Goal: Task Accomplishment & Management: Use online tool/utility

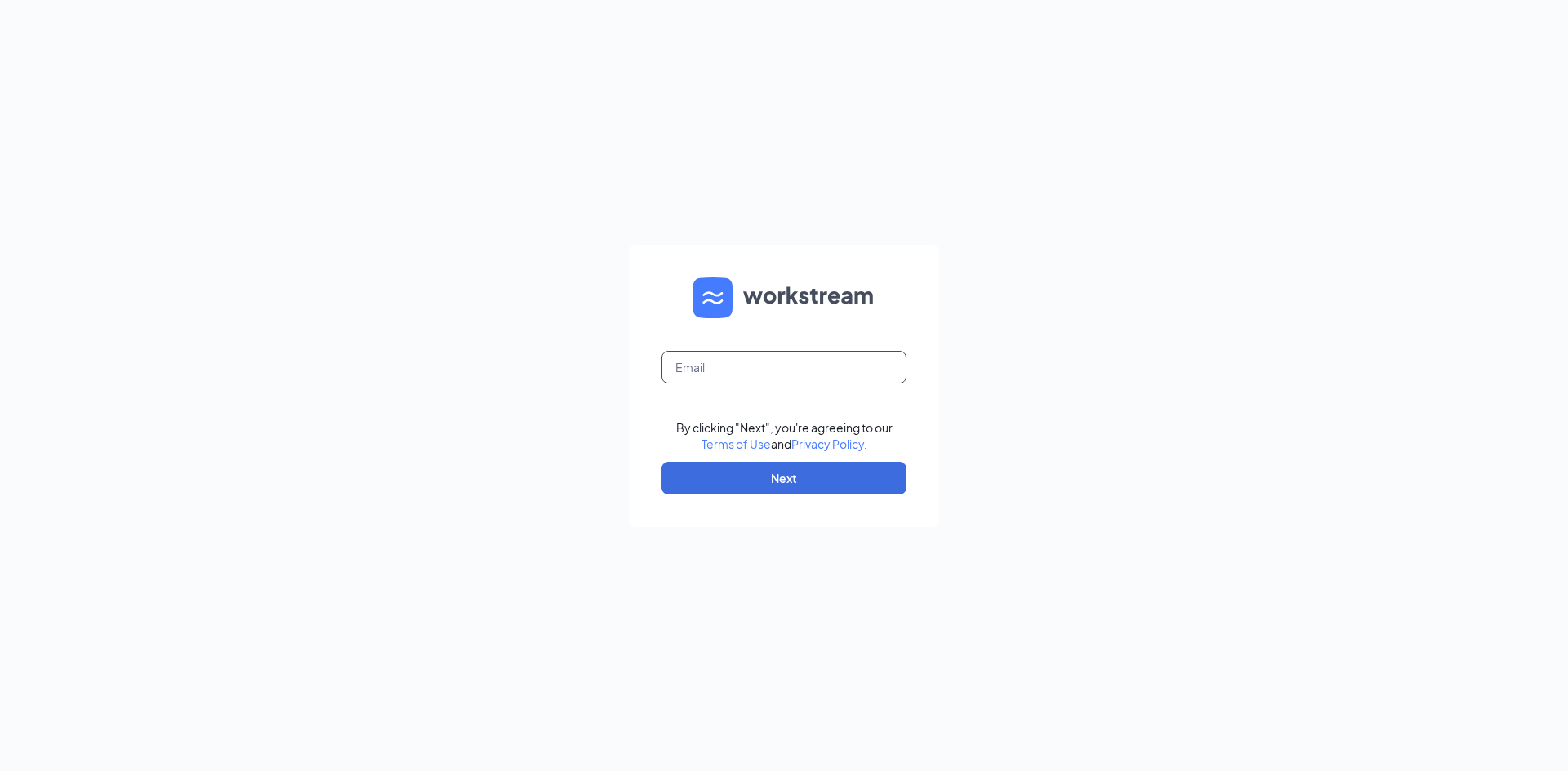
click at [744, 351] on input "text" at bounding box center [784, 367] width 245 height 33
type input "[EMAIL_ADDRESS][DOMAIN_NAME]"
click at [819, 469] on button "Next" at bounding box center [784, 478] width 245 height 33
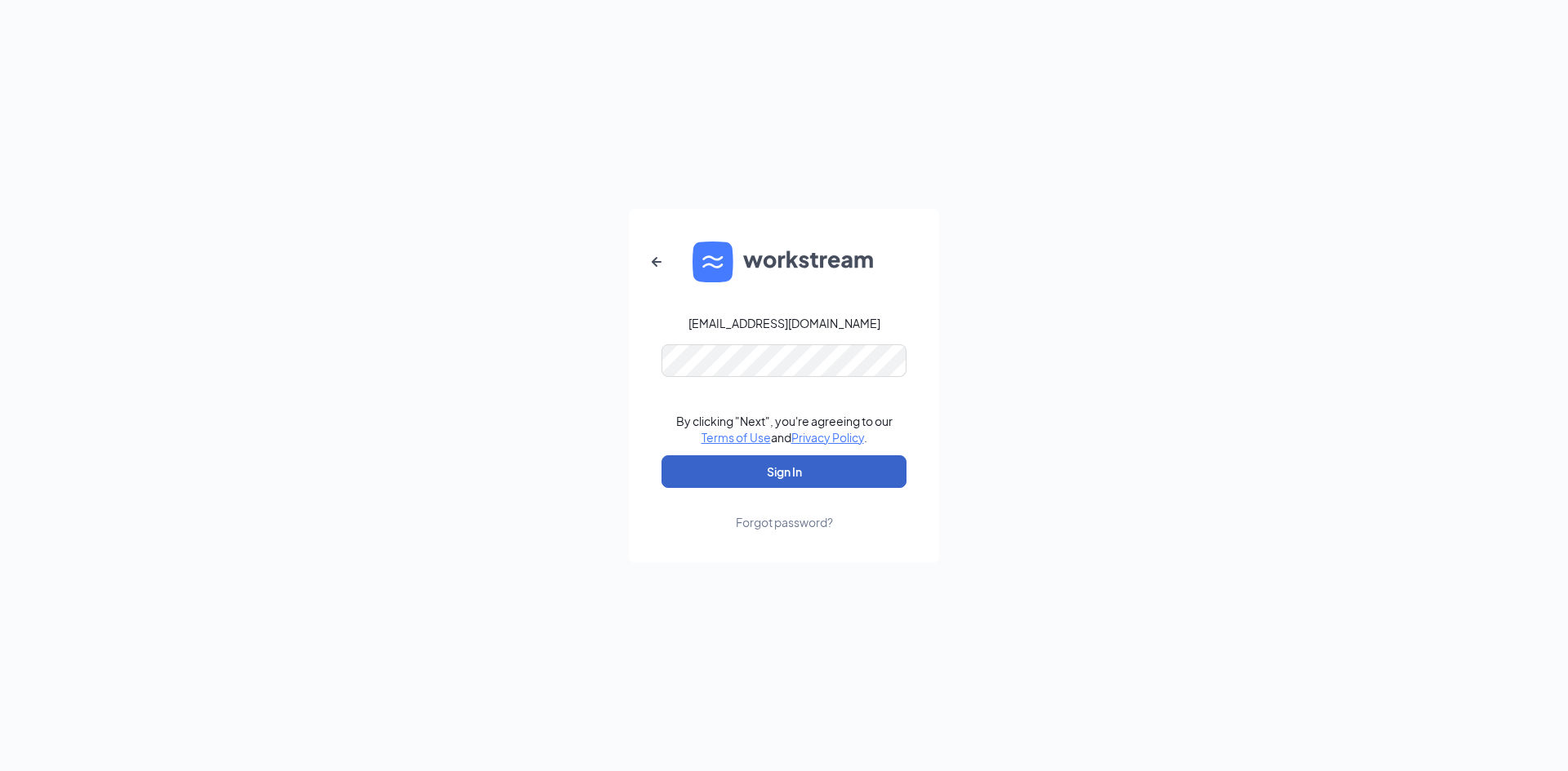
click at [798, 474] on button "Sign In" at bounding box center [784, 472] width 245 height 33
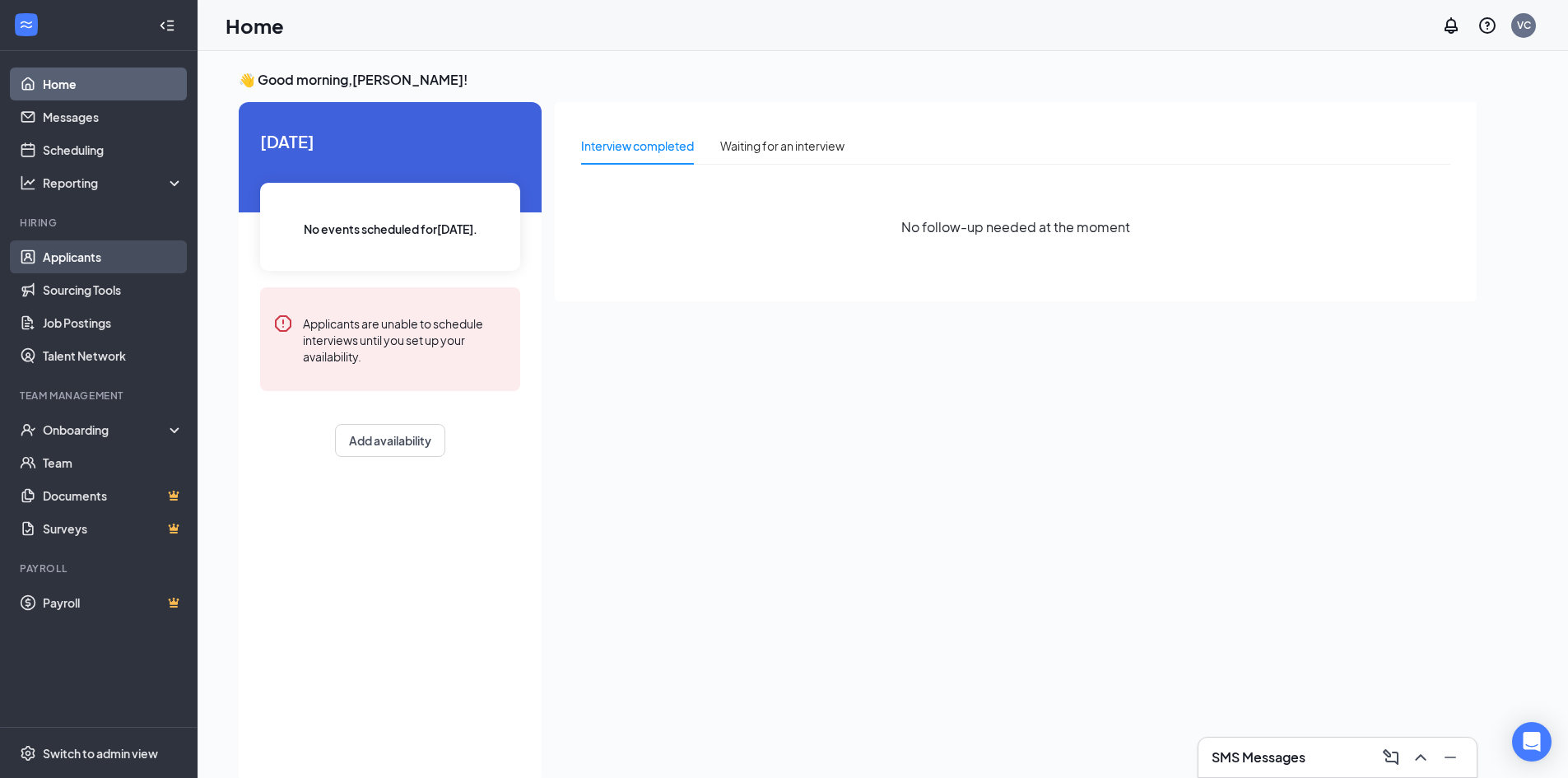
click at [134, 255] on link "Applicants" at bounding box center [112, 257] width 140 height 33
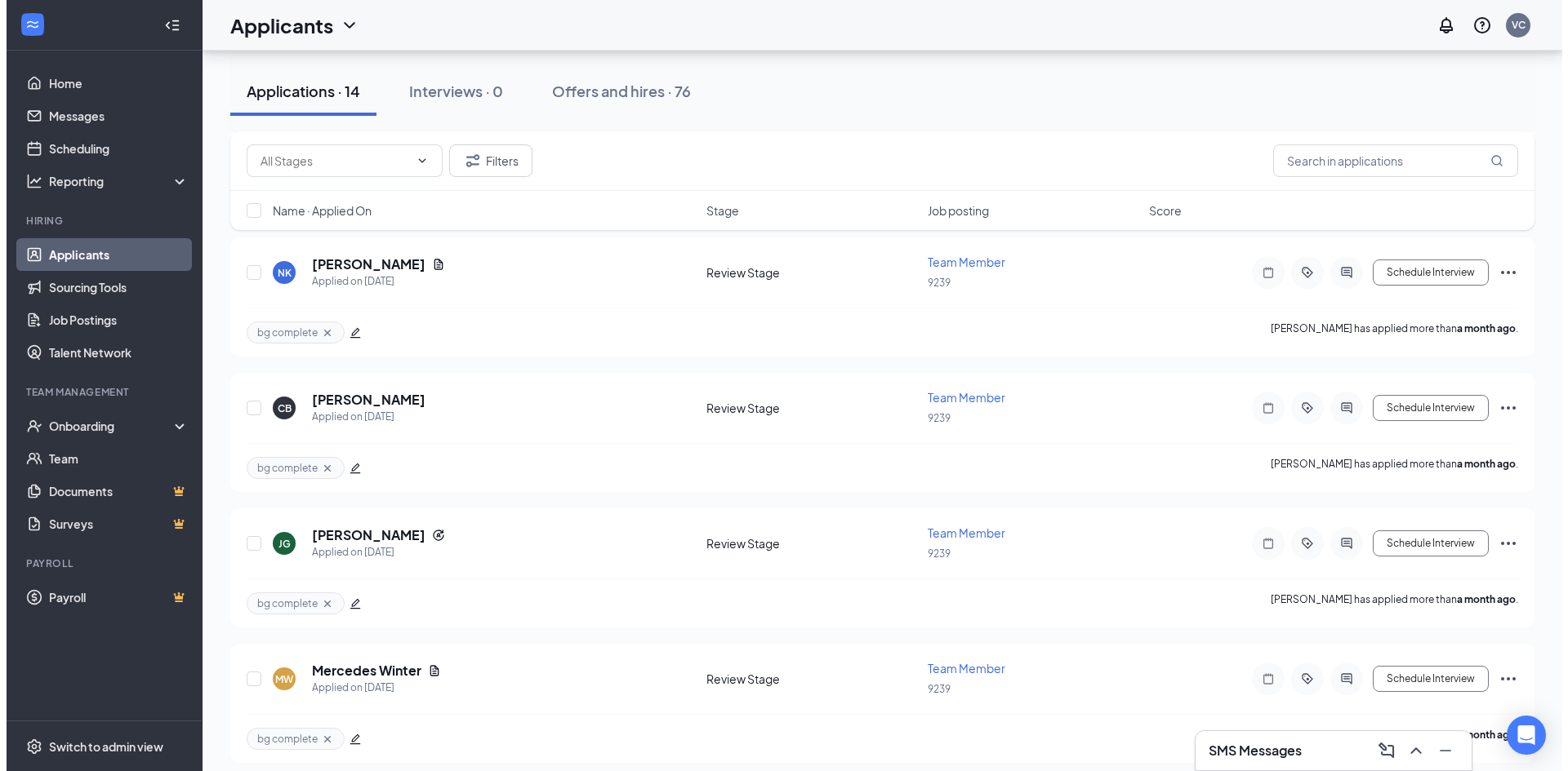
scroll to position [1523, 0]
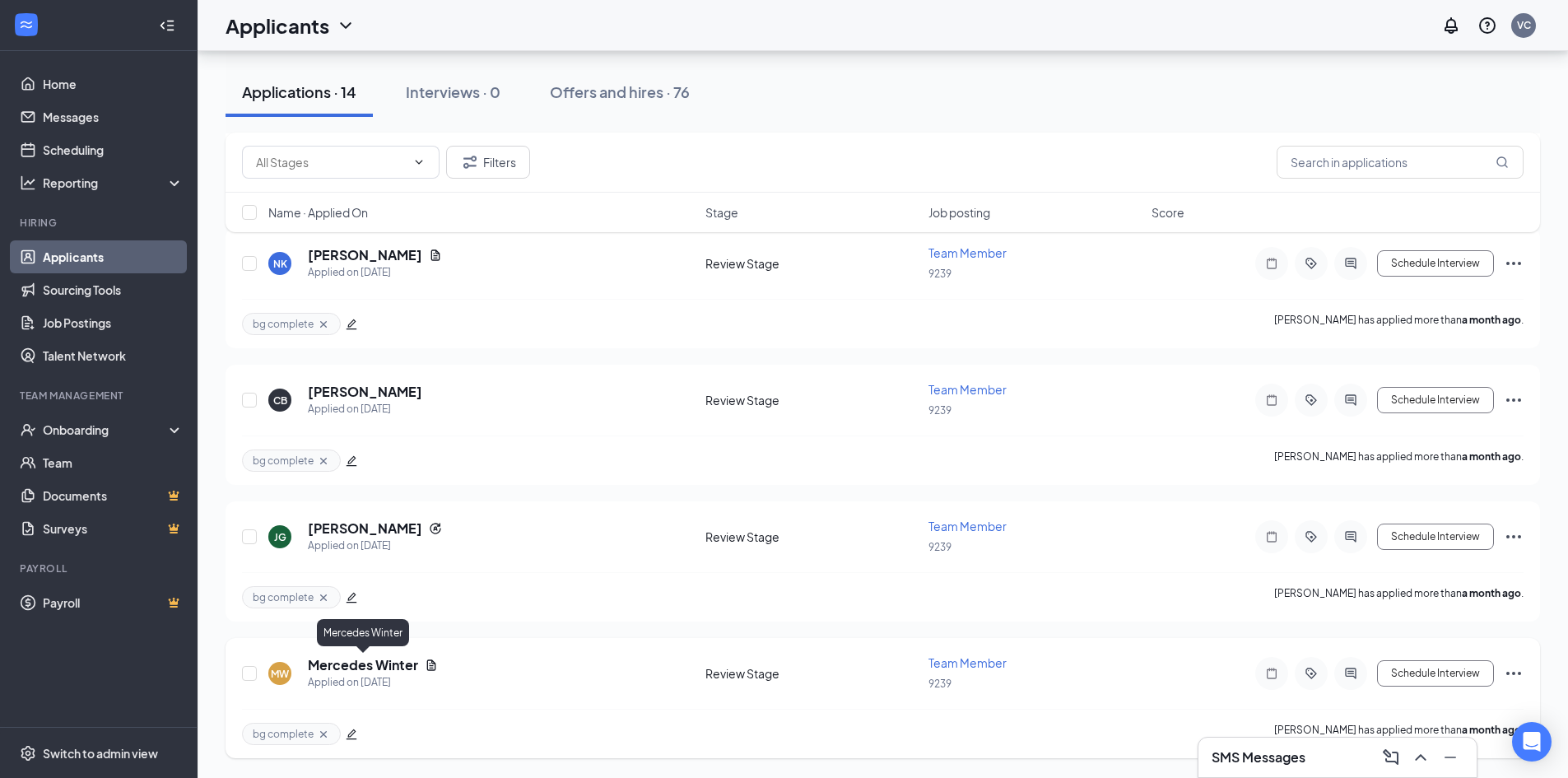
click at [363, 665] on h5 "Mercedes Winter" at bounding box center [363, 665] width 111 height 18
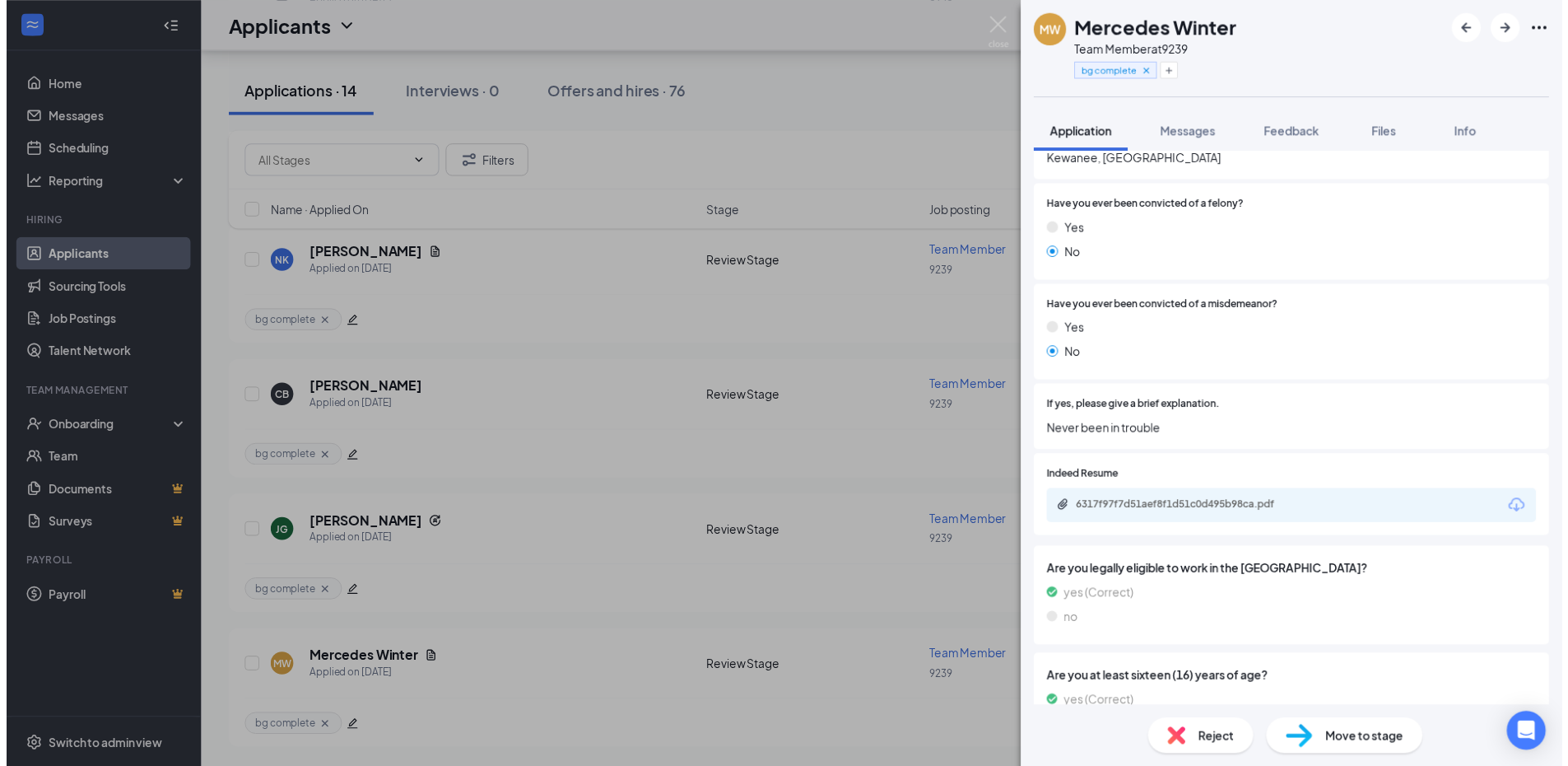
scroll to position [1318, 0]
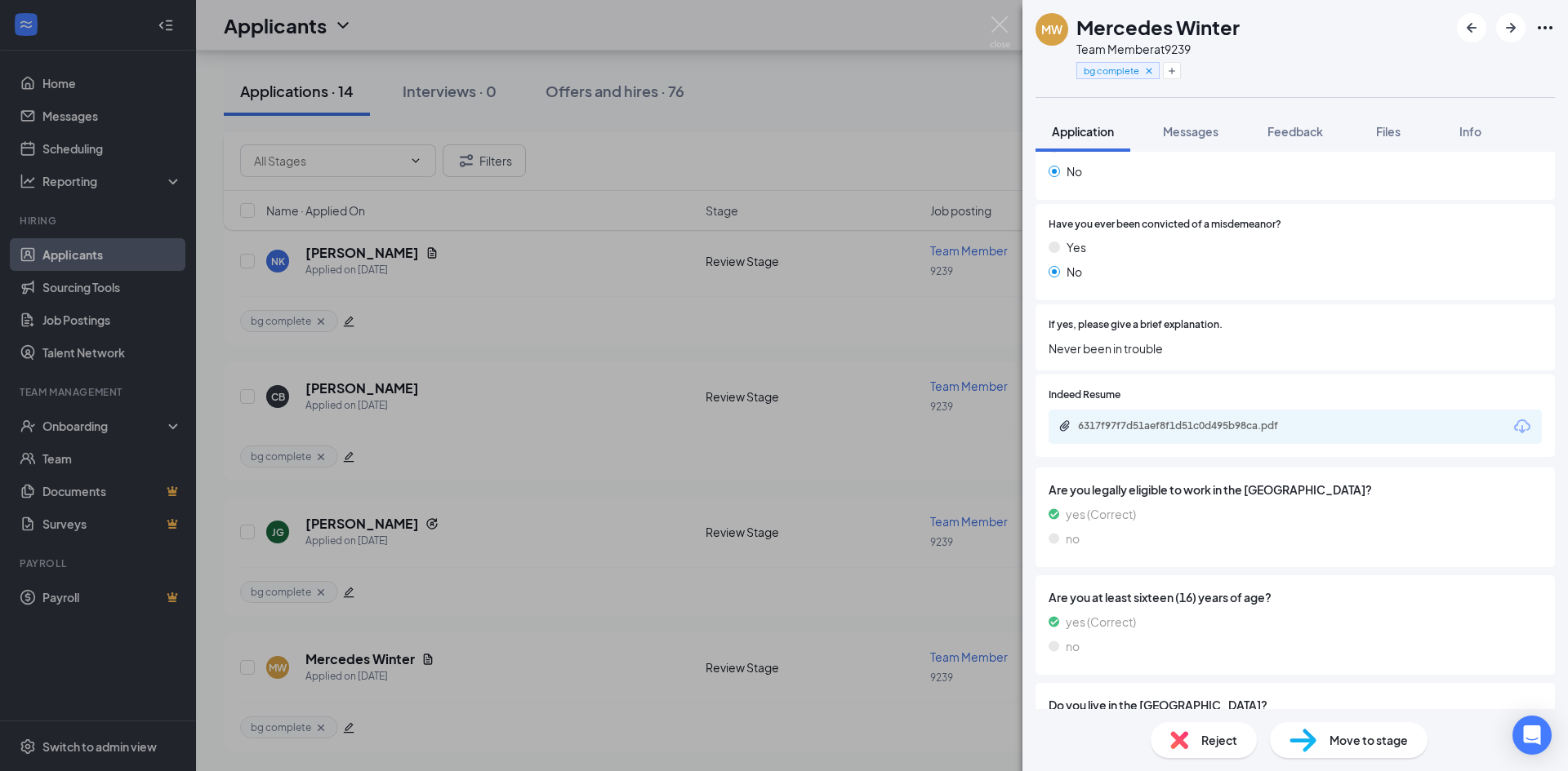
click at [1176, 415] on div "6317f97f7d51aef8f1d51c0d495b98ca.pdf" at bounding box center [1295, 427] width 493 height 35
click at [1176, 421] on div "6317f97f7d51aef8f1d51c0d495b98ca.pdf" at bounding box center [1192, 425] width 229 height 13
click at [1003, 26] on img at bounding box center [1000, 32] width 20 height 32
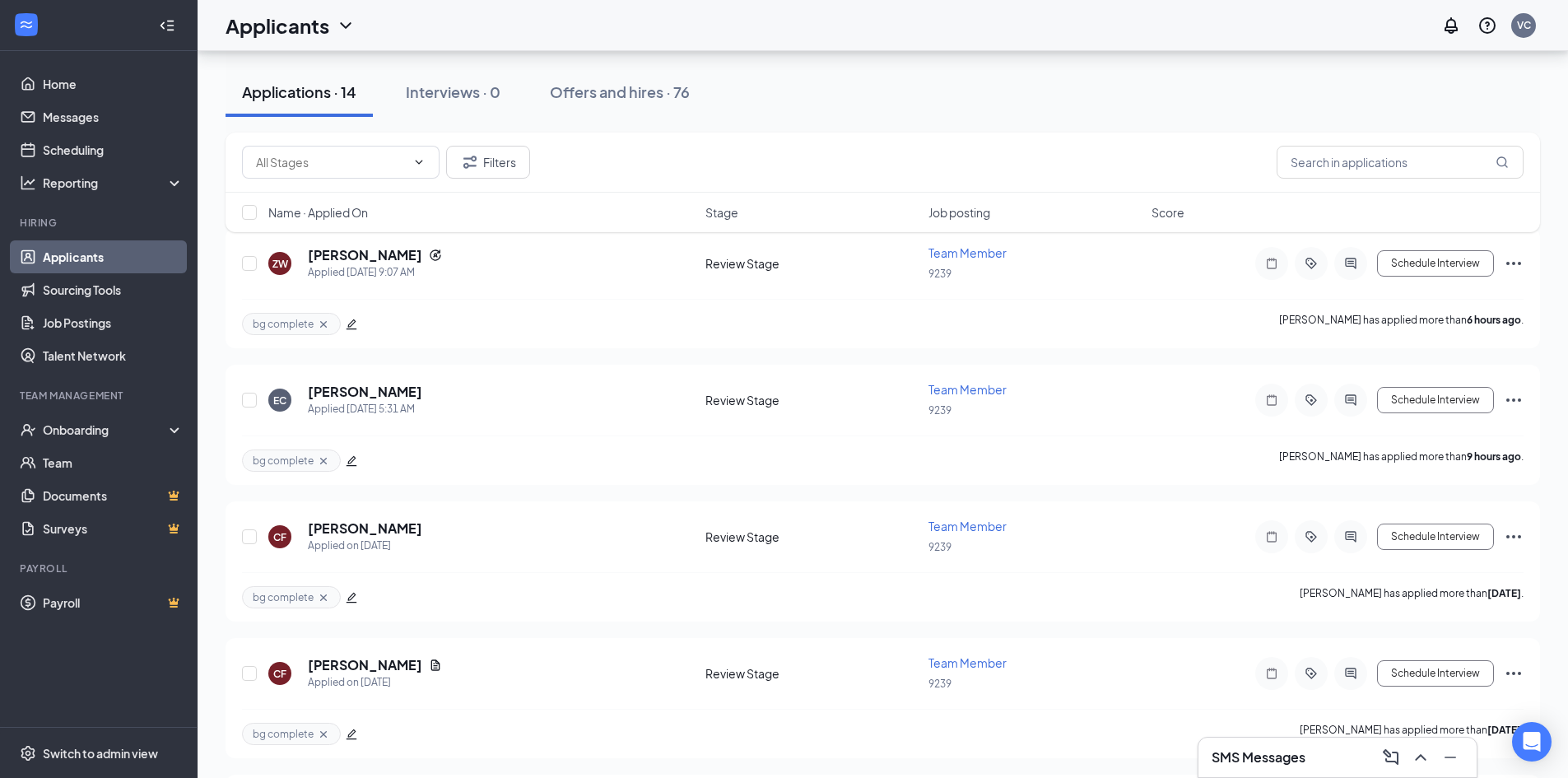
scroll to position [219, 0]
